Goal: Information Seeking & Learning: Compare options

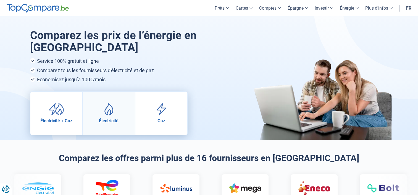
drag, startPoint x: 0, startPoint y: 0, endPoint x: 105, endPoint y: 112, distance: 153.3
click at [105, 112] on img at bounding box center [108, 109] width 15 height 12
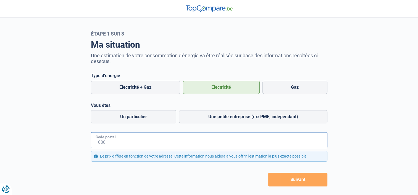
click at [160, 146] on input "Code postal" at bounding box center [209, 140] width 236 height 16
type input "7622"
click at [268, 173] on button "Suivant" at bounding box center [297, 180] width 59 height 14
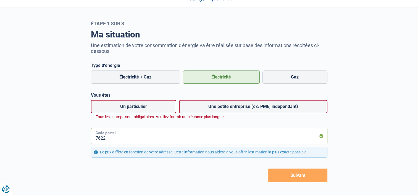
scroll to position [16, 0]
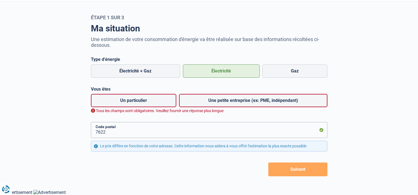
click at [143, 102] on label "Un particulier" at bounding box center [133, 100] width 85 height 13
click at [143, 102] on input "Un particulier" at bounding box center [133, 100] width 85 height 13
radio input "true"
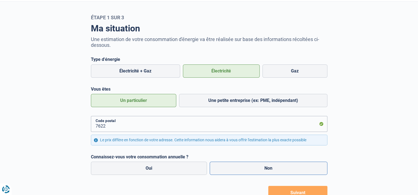
click at [243, 166] on label "Non" at bounding box center [268, 168] width 118 height 13
click at [243, 166] on input "Non" at bounding box center [268, 168] width 118 height 13
radio input "true"
radio input "false"
radio input "true"
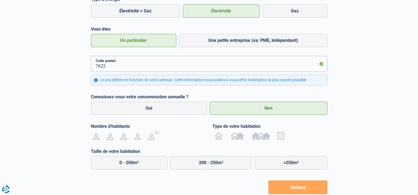
scroll to position [75, 0]
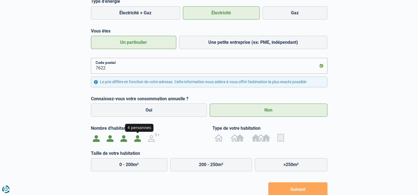
click at [133, 140] on label at bounding box center [138, 137] width 14 height 9
click at [133, 140] on input "radio" at bounding box center [138, 137] width 14 height 9
radio input "true"
click at [138, 165] on label "0 - 200m²" at bounding box center [129, 164] width 77 height 13
click at [138, 165] on input "0 - 200m²" at bounding box center [129, 164] width 77 height 13
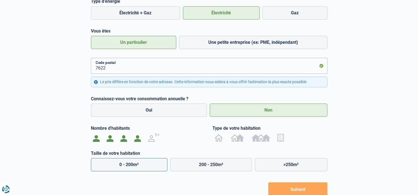
radio input "true"
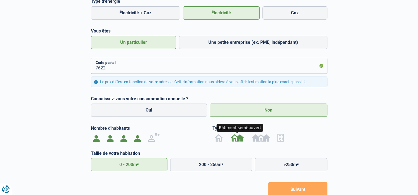
click at [238, 138] on img at bounding box center [237, 137] width 14 height 9
click at [238, 138] on input "radio" at bounding box center [237, 137] width 21 height 9
radio input "true"
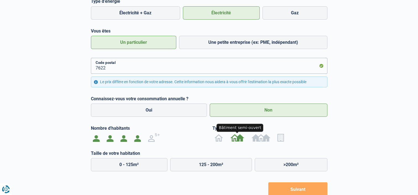
click at [288, 191] on button "Suivant" at bounding box center [297, 190] width 59 height 14
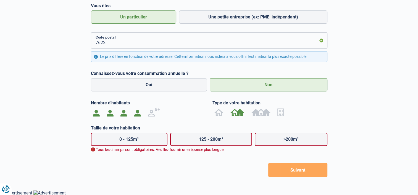
scroll to position [100, 0]
click at [137, 142] on label "0 - 125m²" at bounding box center [129, 138] width 77 height 13
click at [137, 142] on input "0 - 125m²" at bounding box center [129, 138] width 77 height 13
radio input "true"
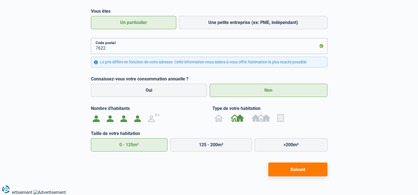
scroll to position [95, 0]
click at [277, 169] on button "Suivant" at bounding box center [297, 170] width 59 height 14
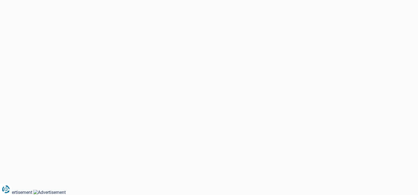
select select "Type de compteur"
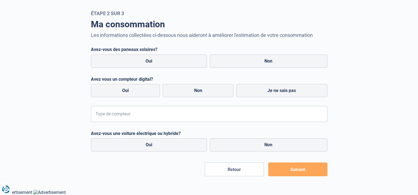
scroll to position [20, 0]
click at [259, 60] on label "Non" at bounding box center [268, 61] width 118 height 13
click at [259, 60] on input "Non" at bounding box center [268, 61] width 118 height 13
radio input "true"
radio input "false"
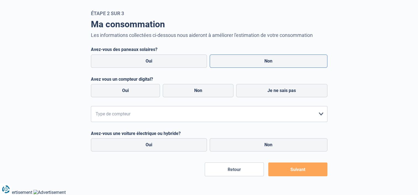
radio input "true"
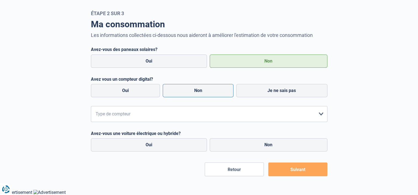
click at [210, 91] on label "Non" at bounding box center [198, 90] width 71 height 13
click at [210, 91] on input "Non" at bounding box center [198, 90] width 71 height 13
radio input "true"
radio input "false"
radio input "true"
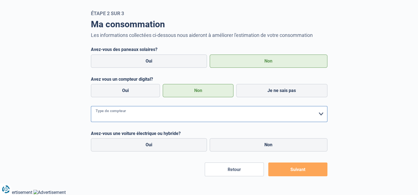
click at [201, 120] on select "form.selectOption Mono-horaire Bi-horaire Mono-horaire + exclusif nuit Bi-horai…" at bounding box center [209, 114] width 236 height 16
select select "day_night_bi_hourly"
click at [91, 106] on select "form.selectOption Mono-horaire Bi-horaire Mono-horaire + exclusif nuit Bi-horai…" at bounding box center [209, 114] width 236 height 16
drag, startPoint x: 246, startPoint y: 147, endPoint x: 233, endPoint y: 143, distance: 14.1
click at [233, 143] on label "Non" at bounding box center [268, 145] width 118 height 13
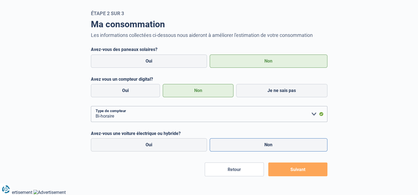
click at [233, 143] on input "Non" at bounding box center [268, 145] width 118 height 13
radio input "true"
radio input "false"
radio input "true"
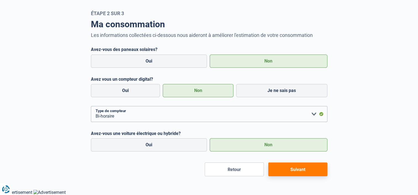
click at [273, 168] on button "Suivant" at bounding box center [297, 170] width 59 height 14
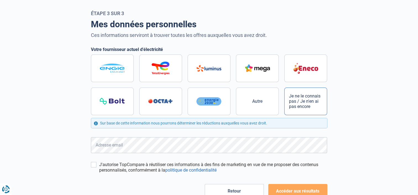
click at [318, 105] on span "Je ne le connais pas / Je n'en ai pas encore" at bounding box center [306, 102] width 34 height 16
click at [318, 105] on input "Je ne le connais pas / Je n'en ai pas encore" at bounding box center [209, 85] width 236 height 61
radio input "true"
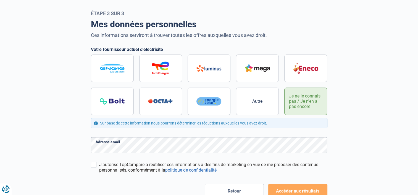
click at [92, 161] on form "Votre fournisseur actuel d'électricité Autre Je ne le connais pas / Je n'en ai …" at bounding box center [209, 122] width 236 height 151
click at [96, 166] on div "J'autorise TopCompare à réutiliser ces informations à des fins de marketing en …" at bounding box center [209, 167] width 236 height 11
click at [83, 156] on div "Mes données personnelles Ces informations serviront à trouver toutes les offres…" at bounding box center [209, 107] width 364 height 182
click at [102, 164] on label "J'autorise TopCompare à réutiliser ces informations à des fins de marketing en …" at bounding box center [213, 167] width 228 height 11
click at [96, 164] on input "J'autorise TopCompare à réutiliser ces informations à des fins de marketing en …" at bounding box center [94, 165] width 6 height 6
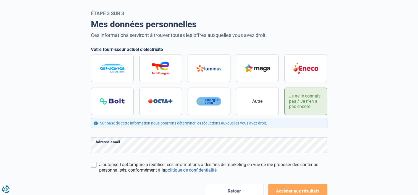
checkbox input "true"
click at [281, 188] on button "Accéder aux résultats" at bounding box center [297, 191] width 59 height 14
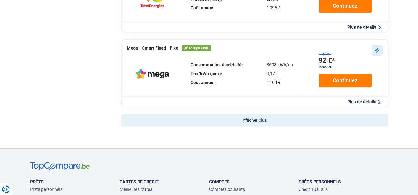
scroll to position [373, 0]
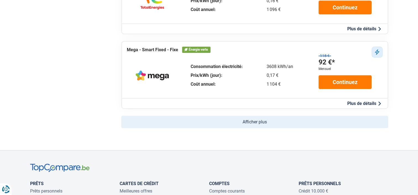
click at [294, 126] on button "Afficher plus" at bounding box center [254, 122] width 267 height 12
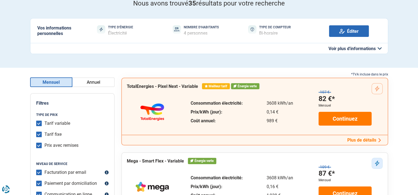
scroll to position [34, 0]
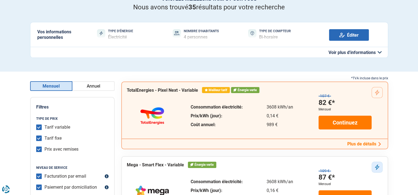
click at [44, 127] on label "Tarif variable" at bounding box center [57, 128] width 26 height 6
click at [39, 127] on input "Tarif variable" at bounding box center [39, 128] width 6 height 6
checkbox input "false"
click at [42, 149] on div "Prix avec remises" at bounding box center [72, 150] width 72 height 6
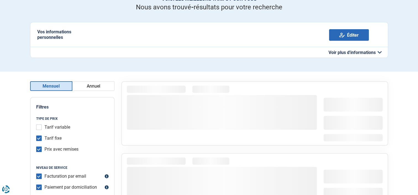
click at [41, 148] on input "Prix avec remises" at bounding box center [39, 150] width 6 height 6
checkbox input "false"
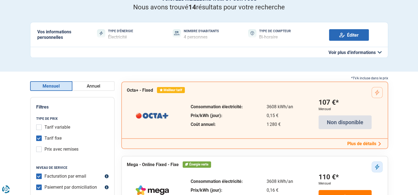
drag, startPoint x: 417, startPoint y: 20, endPoint x: 311, endPoint y: 30, distance: 106.5
click at [311, 47] on button "Voir plus d'informations" at bounding box center [209, 52] width 358 height 11
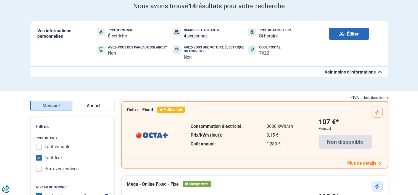
scroll to position [0, 0]
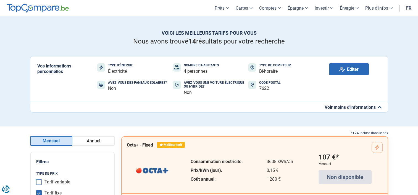
click at [39, 182] on input "Tarif variable" at bounding box center [39, 183] width 6 height 6
checkbox input "true"
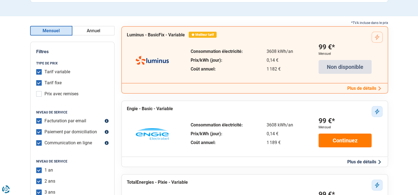
scroll to position [88, 0]
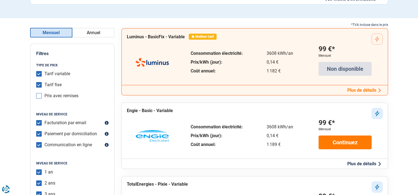
click at [39, 95] on input "Prix avec remises" at bounding box center [39, 96] width 6 height 6
checkbox input "true"
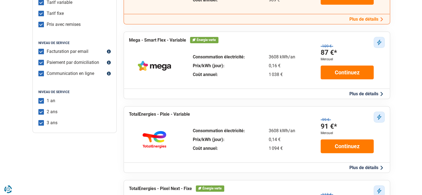
scroll to position [154, 0]
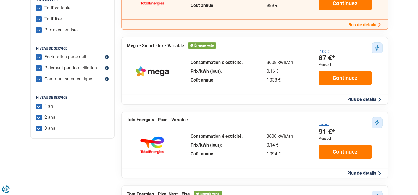
click at [274, 74] on div "3608 kWh/an 0,16 € 1 038 €" at bounding box center [279, 71] width 26 height 22
click at [363, 99] on button "Plus de détails" at bounding box center [363, 100] width 37 height 6
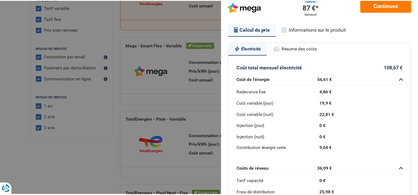
scroll to position [0, 0]
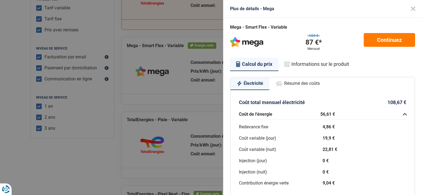
click at [404, 5] on button "Close" at bounding box center [413, 9] width 18 height 18
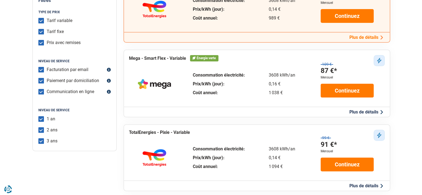
scroll to position [130, 0]
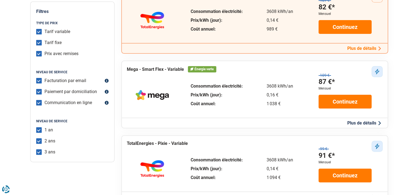
click at [349, 120] on button "Plus de détails" at bounding box center [363, 123] width 37 height 6
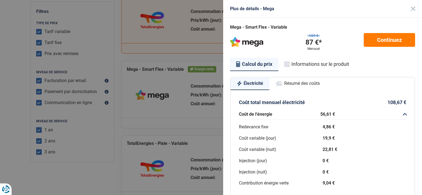
click at [314, 66] on button "Informations sur le produit" at bounding box center [316, 64] width 77 height 13
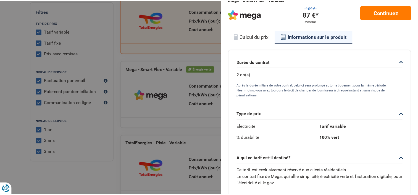
scroll to position [28, 0]
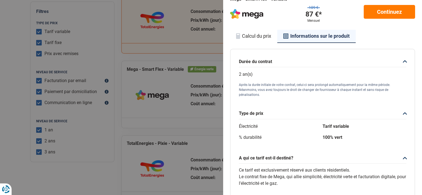
click at [7, 33] on div "Plus de détails - Mega Mega - Smart Flex - Variable 109 € 87 €* Mensuel Continu…" at bounding box center [211, 97] width 422 height 195
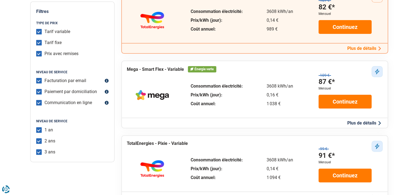
click at [40, 30] on input "Tarif variable" at bounding box center [39, 32] width 6 height 6
checkbox input "false"
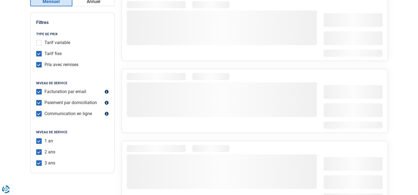
click at [44, 62] on label "Prix avec remises" at bounding box center [61, 65] width 34 height 6
click at [39, 62] on input "Prix avec remises" at bounding box center [39, 65] width 6 height 6
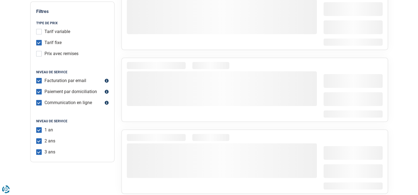
click at [42, 55] on div "Prix avec remises" at bounding box center [72, 54] width 72 height 6
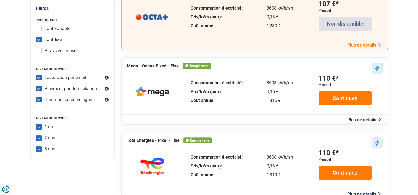
click at [42, 52] on div "Prix avec remises" at bounding box center [72, 51] width 72 height 6
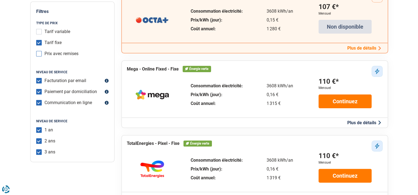
click at [40, 52] on input "Prix avec remises" at bounding box center [39, 54] width 6 height 6
checkbox input "true"
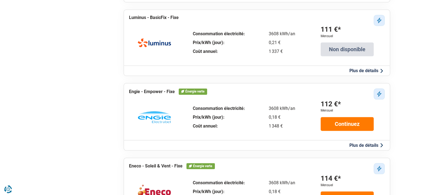
scroll to position [549, 0]
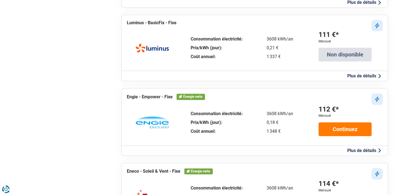
click at [356, 148] on button "Plus de détails" at bounding box center [363, 151] width 37 height 6
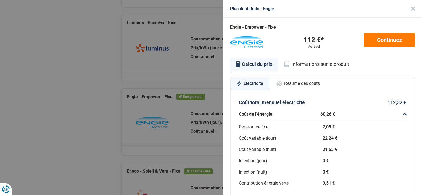
click at [289, 82] on button "Résumé des coûts" at bounding box center [297, 84] width 57 height 12
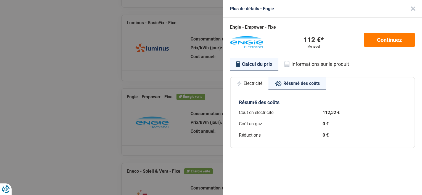
click at [260, 82] on button "Électricité" at bounding box center [249, 84] width 38 height 12
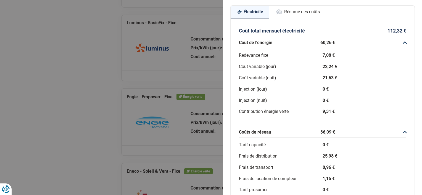
scroll to position [73, 0]
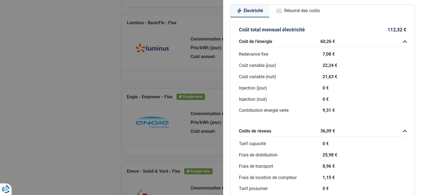
click at [94, 22] on div "Plus de détails - Engie Engie - Empower - Fixe 112 €* Mensuel Continuez Calcul …" at bounding box center [211, 97] width 422 height 195
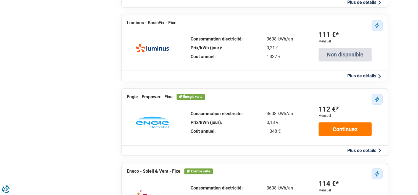
click at [368, 148] on button "Plus de détails" at bounding box center [363, 151] width 37 height 6
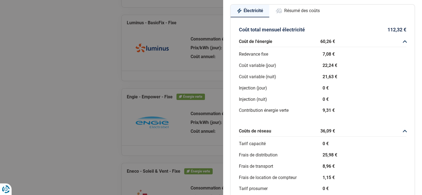
click at [299, 9] on button "Résumé des coûts" at bounding box center [297, 11] width 57 height 12
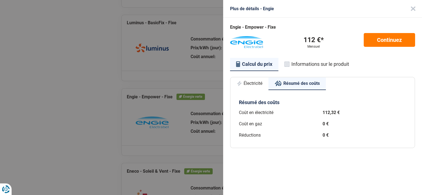
click at [317, 65] on button "Informations sur le produit" at bounding box center [316, 64] width 77 height 13
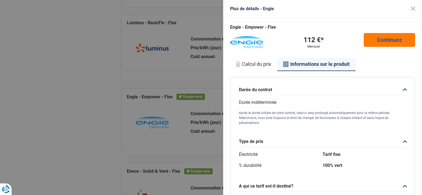
click at [385, 40] on link "Continuez" at bounding box center [388, 40] width 51 height 14
click at [59, 52] on div "Plus de détails - Engie Engie - Empower - Fixe 112 €* Mensuel Continuez Calcul …" at bounding box center [211, 97] width 422 height 195
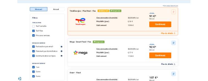
scroll to position [100, 0]
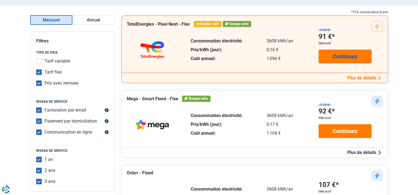
click at [330, 52] on link "Continuez" at bounding box center [344, 57] width 53 height 14
